Goal: Navigation & Orientation: Find specific page/section

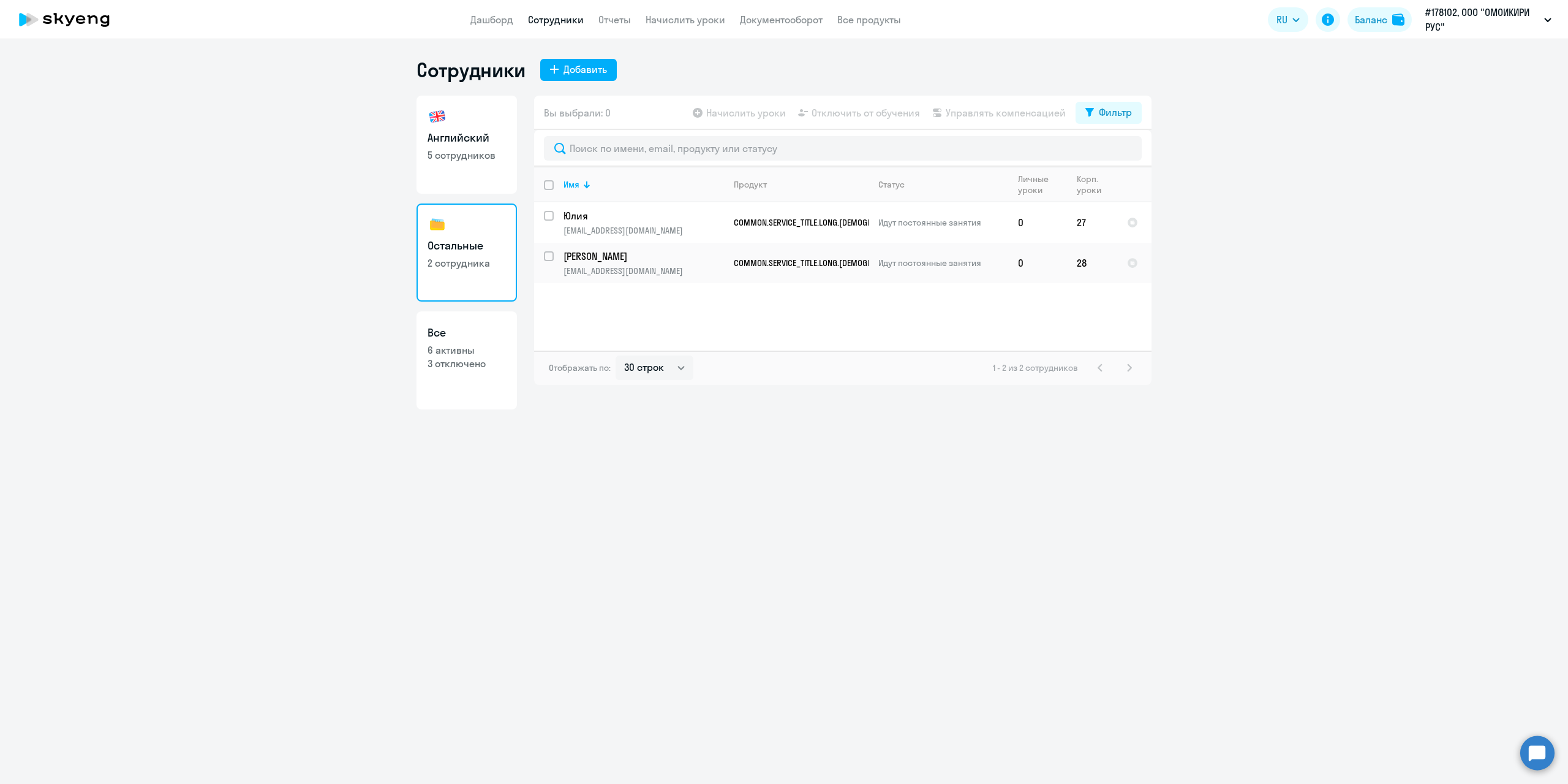
select select "30"
click at [678, 16] on link "Начислить уроки" at bounding box center [685, 20] width 79 height 12
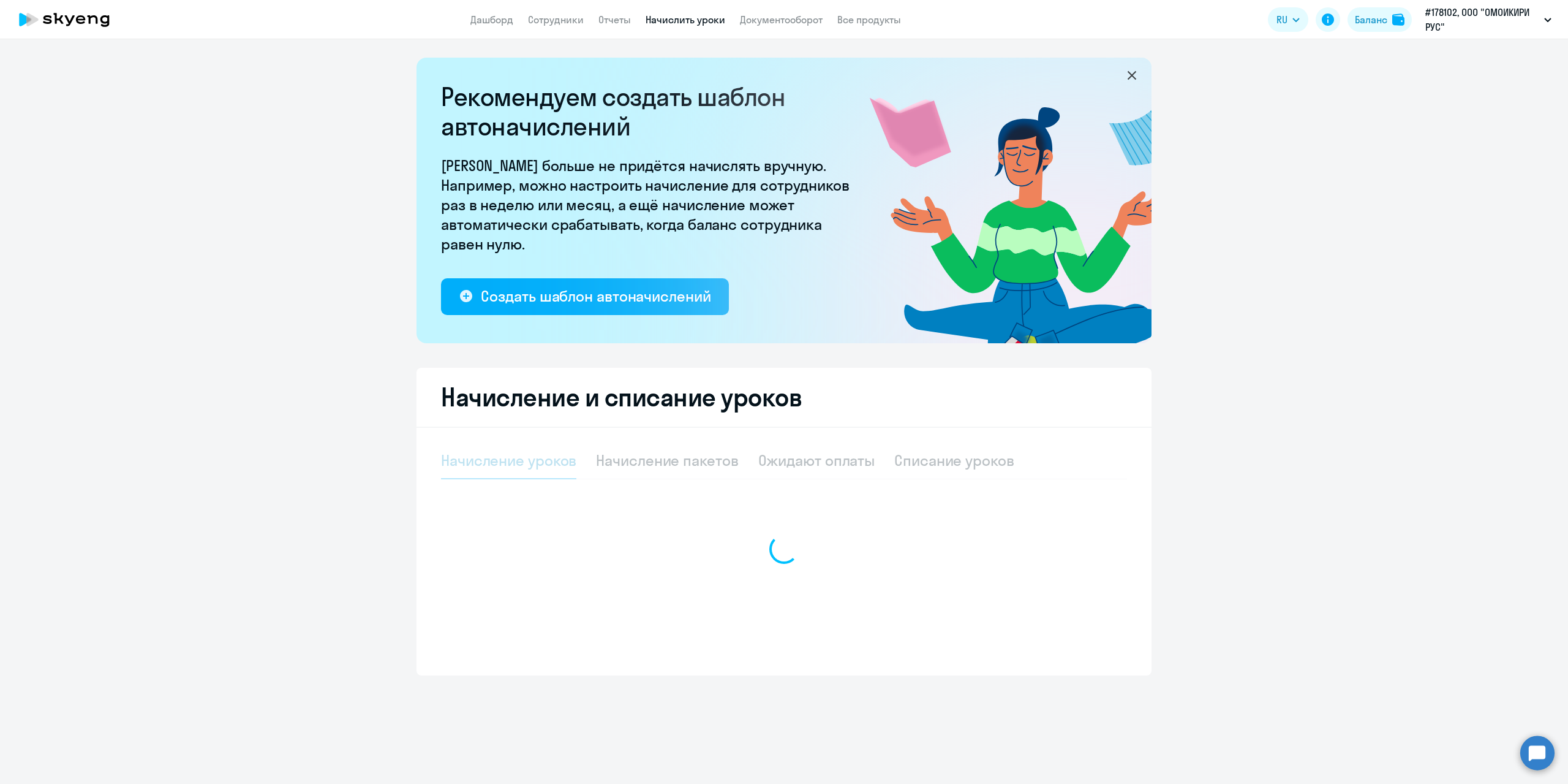
select select "10"
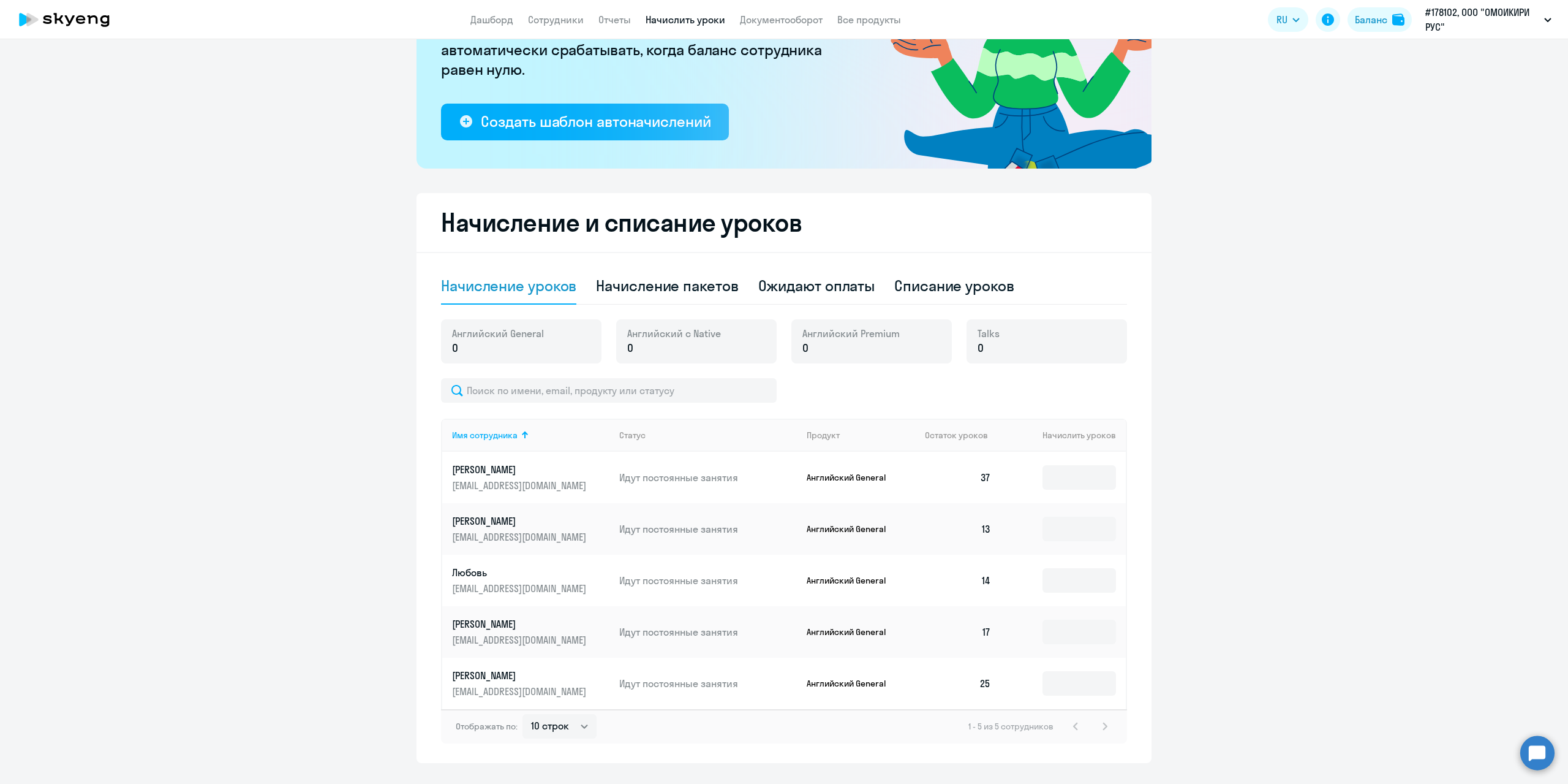
scroll to position [202, 0]
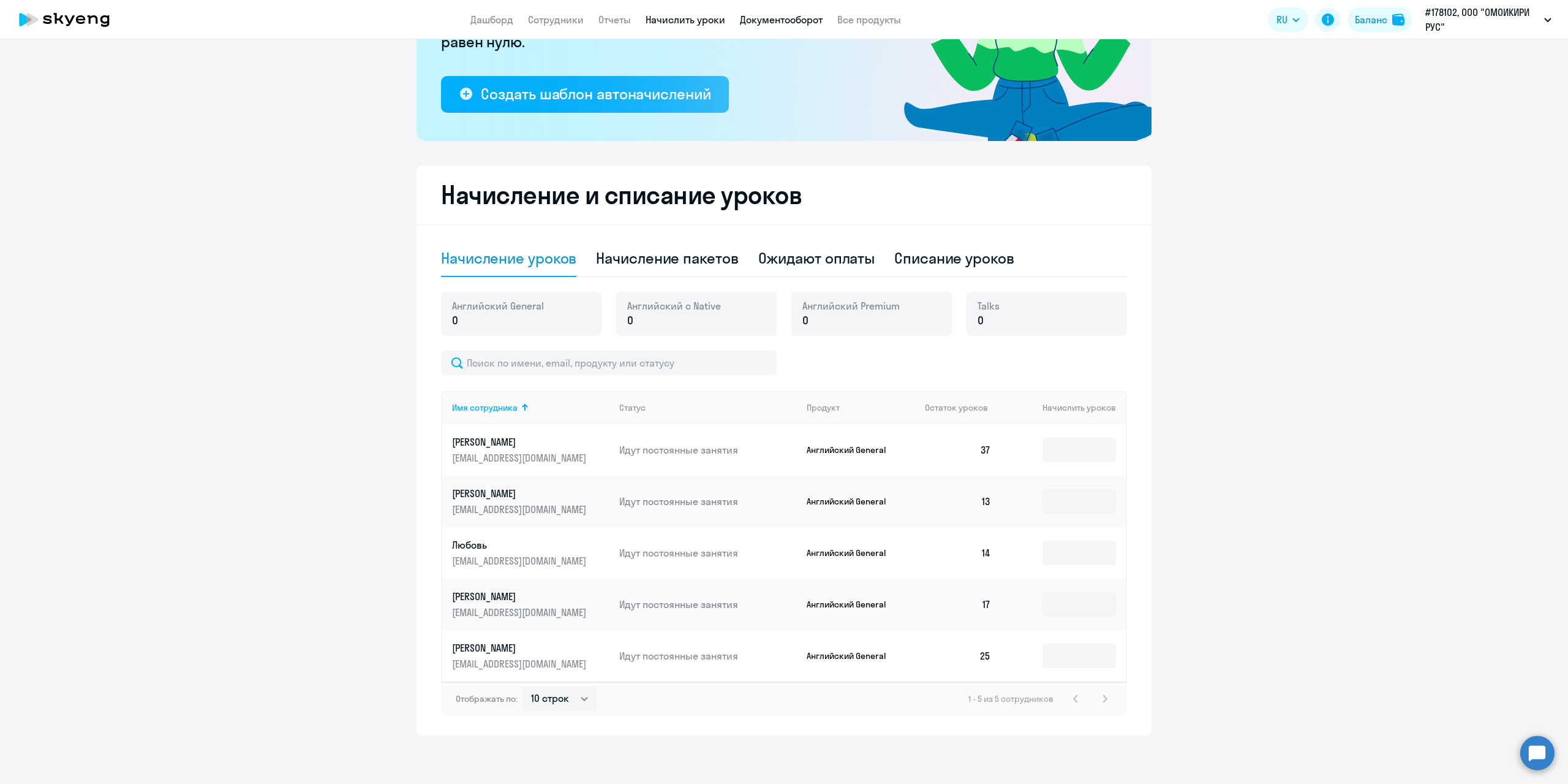
click at [793, 22] on link "Документооборот" at bounding box center [781, 20] width 83 height 12
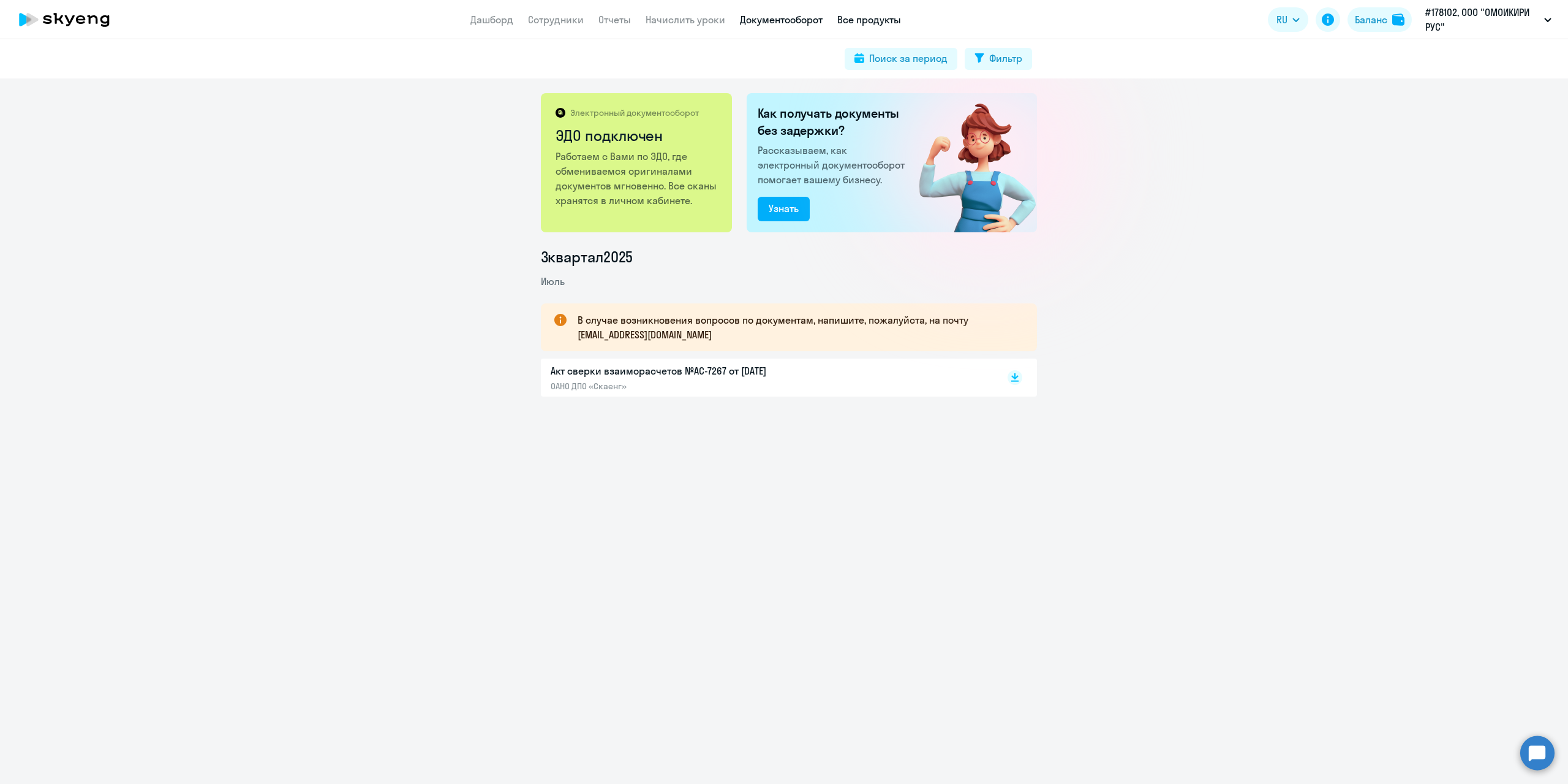
click at [872, 23] on link "Все продукты" at bounding box center [869, 20] width 64 height 12
